Goal: Complete application form

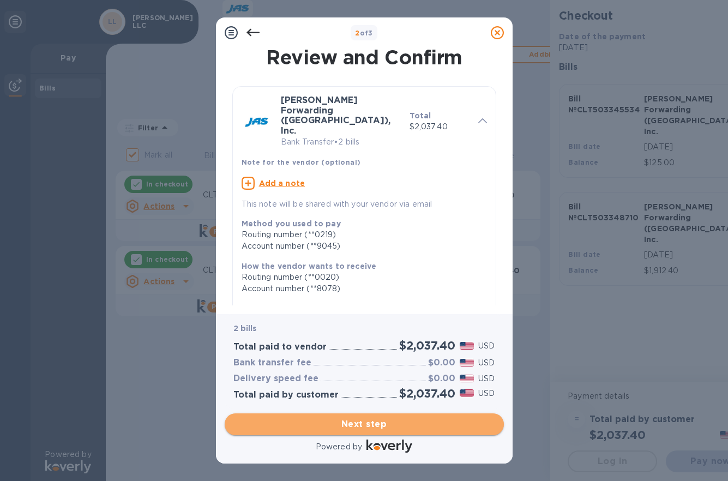
click at [383, 424] on span "Next step" at bounding box center [365, 424] width 262 height 13
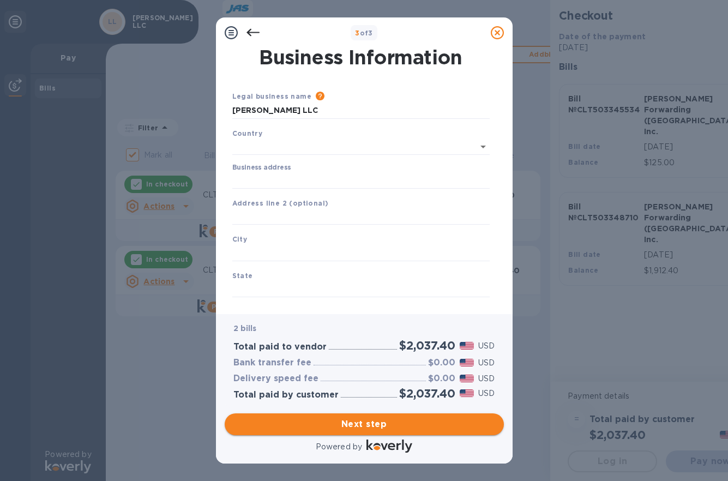
type input "[GEOGRAPHIC_DATA]"
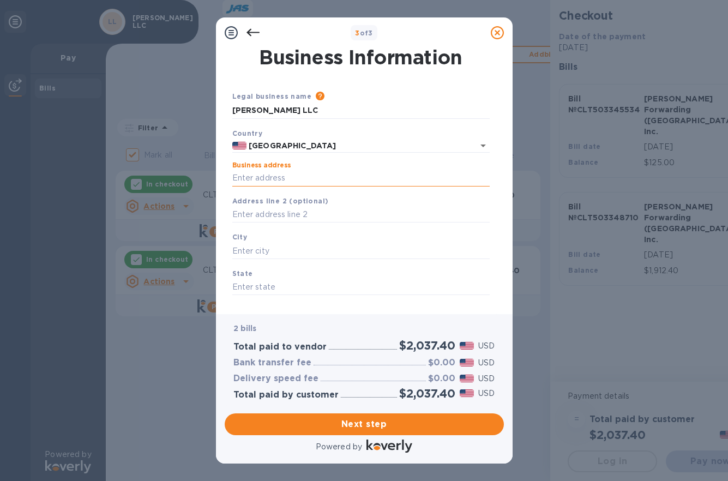
click at [323, 180] on input "Business address" at bounding box center [361, 178] width 258 height 16
type input "[STREET_ADDRESS]"
type input "Suite 100"
type input "Charlotte"
type input "NC"
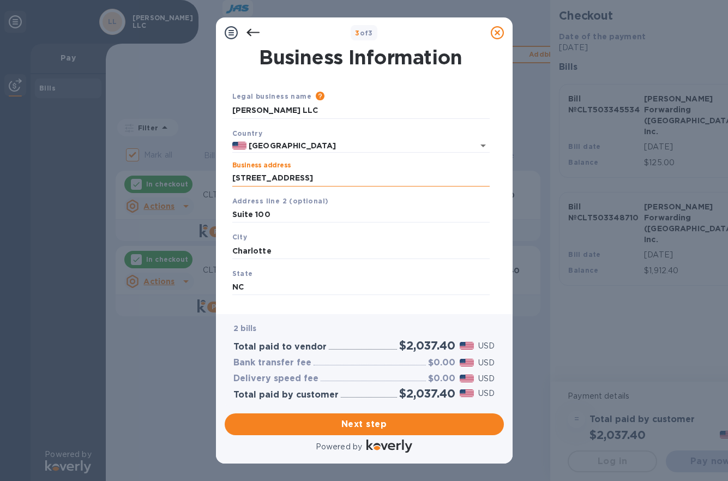
type input "28273"
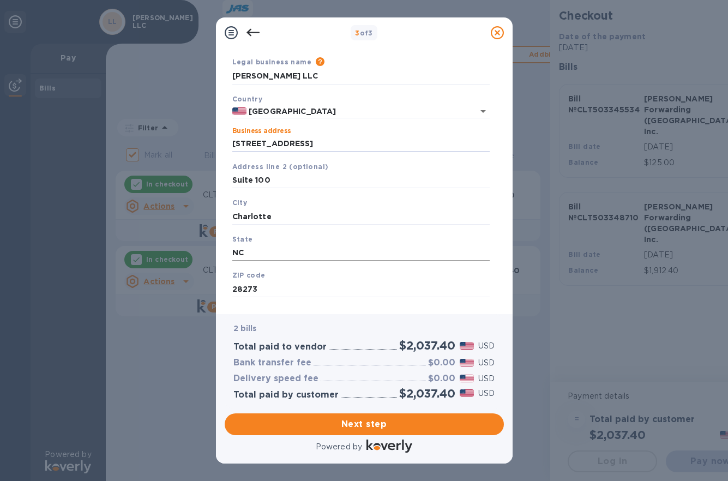
scroll to position [52, 0]
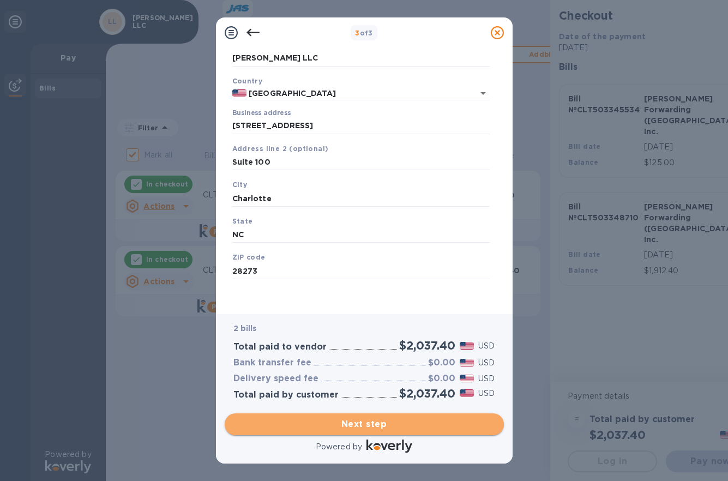
click at [343, 426] on span "Next step" at bounding box center [365, 424] width 262 height 13
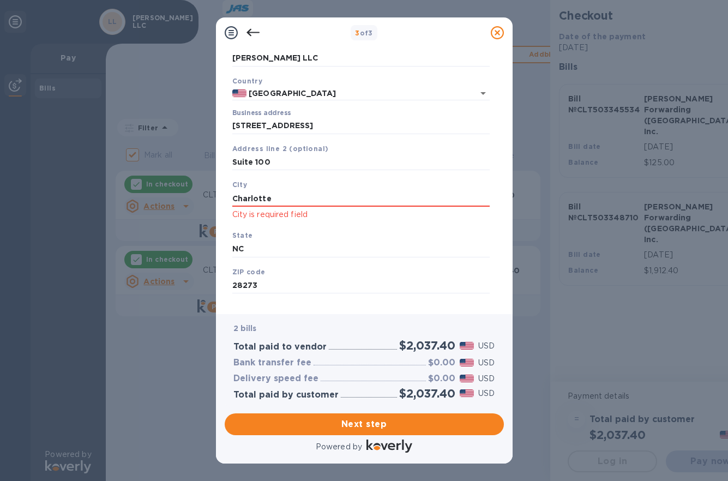
drag, startPoint x: 314, startPoint y: 195, endPoint x: 218, endPoint y: 205, distance: 97.0
click at [218, 205] on div "Business Information Legal business name Please provide the legal name that app…" at bounding box center [364, 181] width 297 height 266
type input "Charlotte"
drag, startPoint x: 271, startPoint y: 248, endPoint x: 216, endPoint y: 253, distance: 55.9
click at [216, 253] on div "Business Information Legal business name Please provide the legal name that app…" at bounding box center [364, 181] width 297 height 266
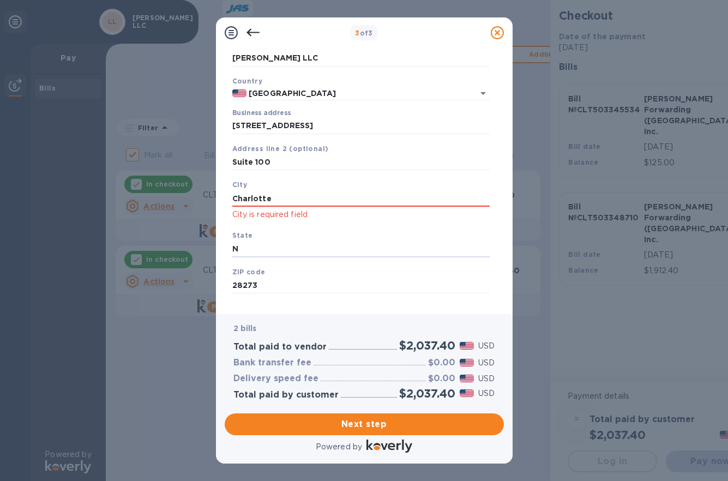
type input "NC"
type input "28273"
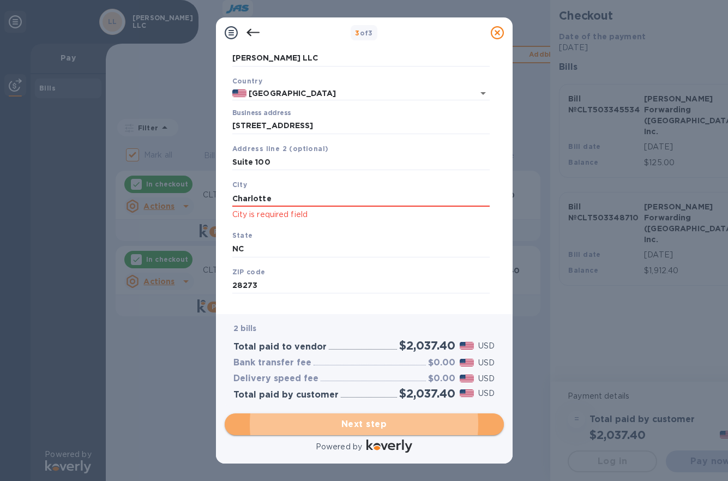
click at [323, 429] on span "Next step" at bounding box center [365, 424] width 262 height 13
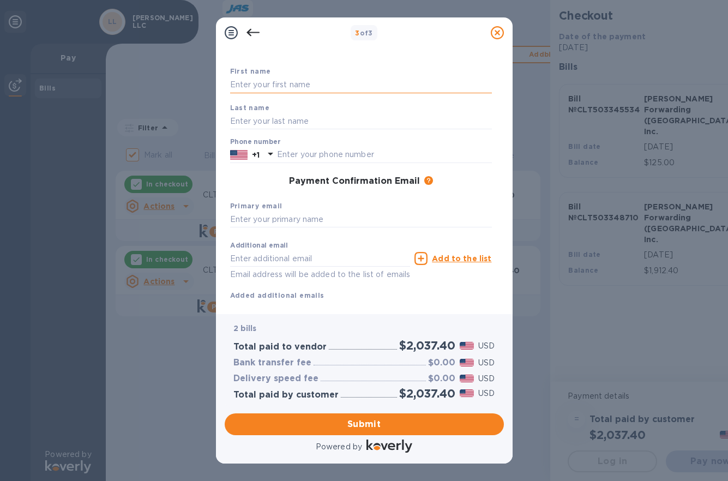
click at [306, 83] on input "text" at bounding box center [361, 85] width 262 height 16
type input "[PERSON_NAME]"
type input "7048176354"
type input "[PERSON_NAME][EMAIL_ADDRESS][PERSON_NAME][DOMAIN_NAME]"
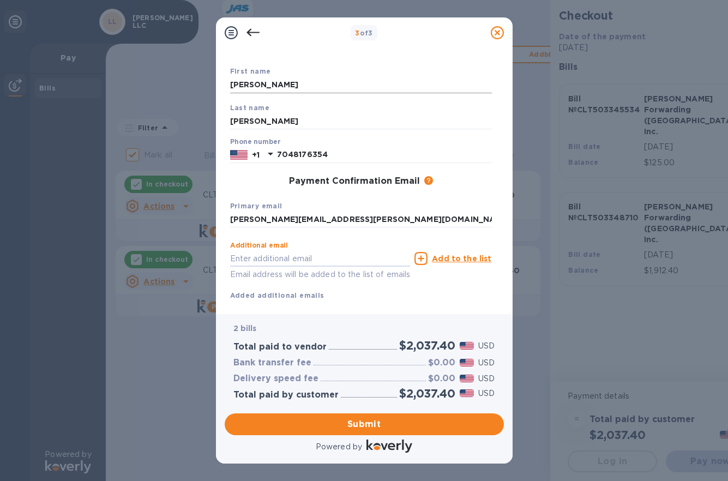
type input "p"
click at [354, 418] on span "Submit" at bounding box center [365, 424] width 262 height 13
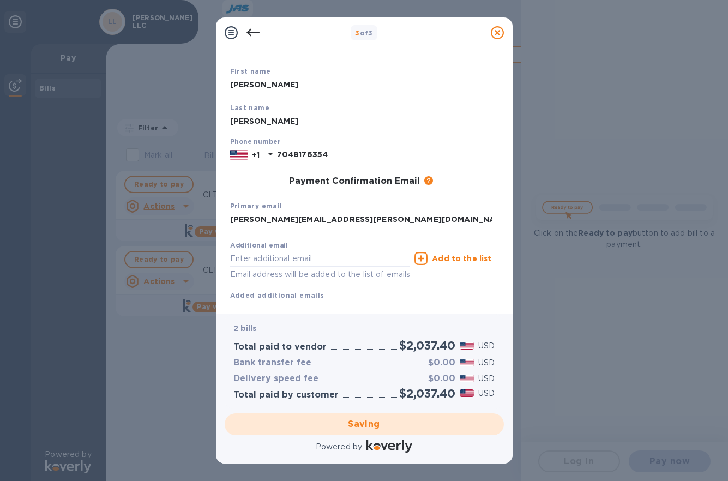
checkbox input "false"
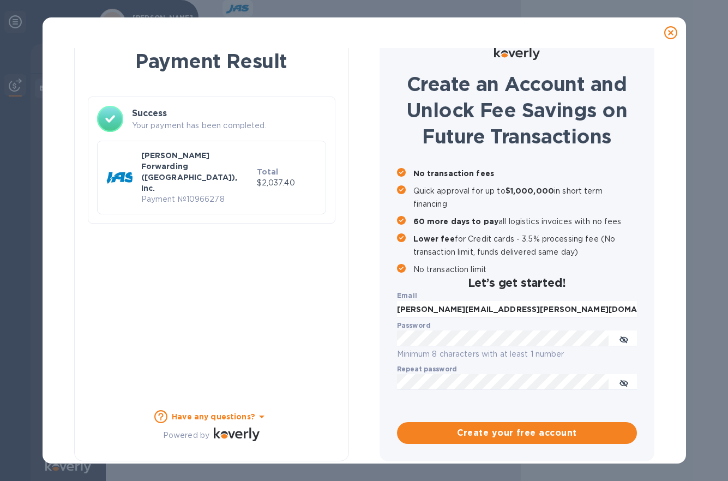
scroll to position [0, 0]
